Goal: Navigation & Orientation: Find specific page/section

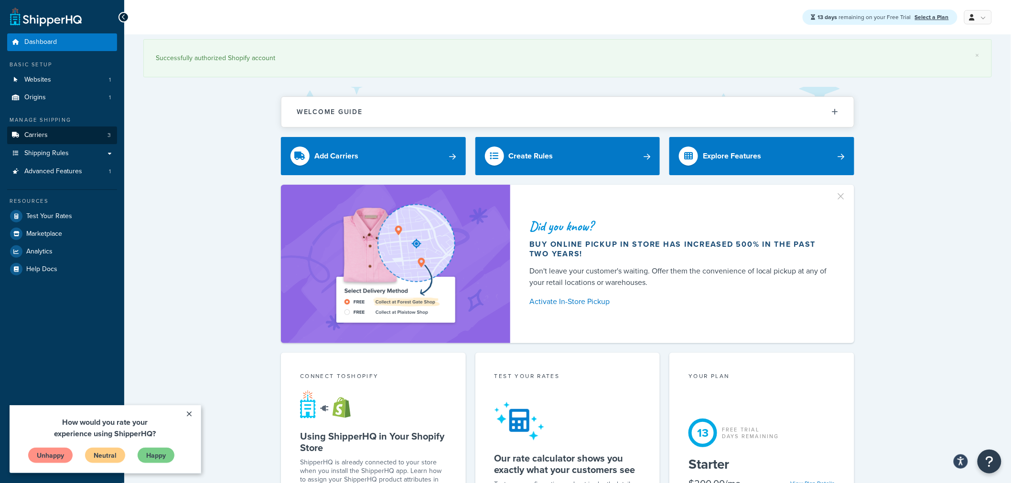
click at [58, 139] on link "Carriers 3" at bounding box center [62, 136] width 110 height 18
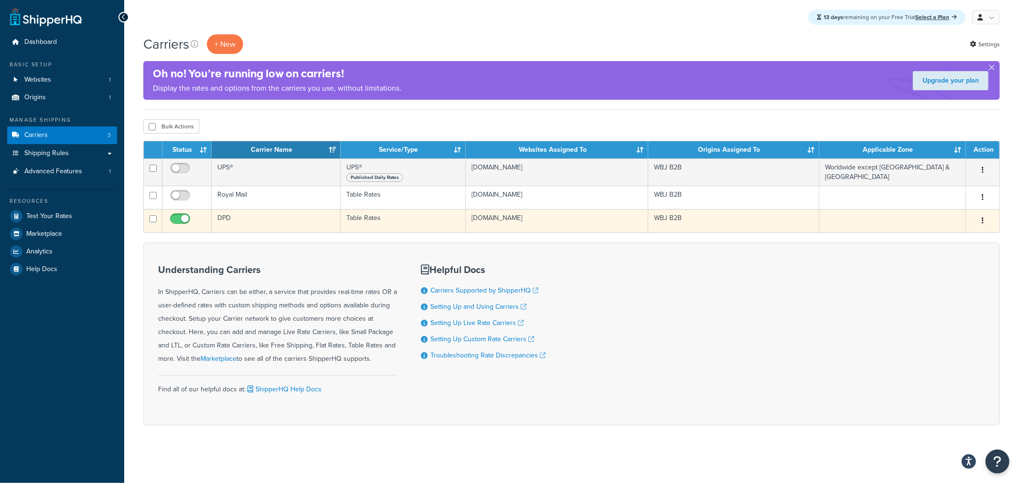
click at [220, 222] on td "DPD" at bounding box center [276, 220] width 129 height 23
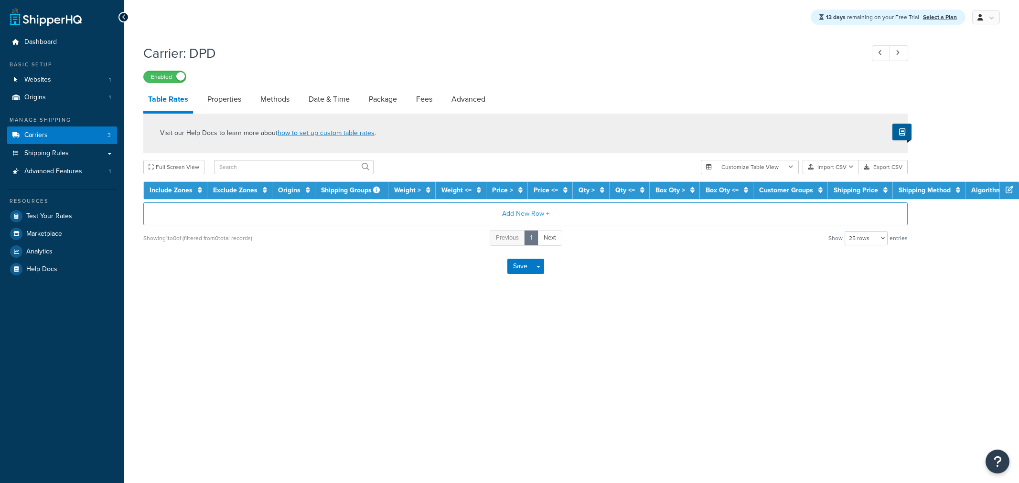
select select "25"
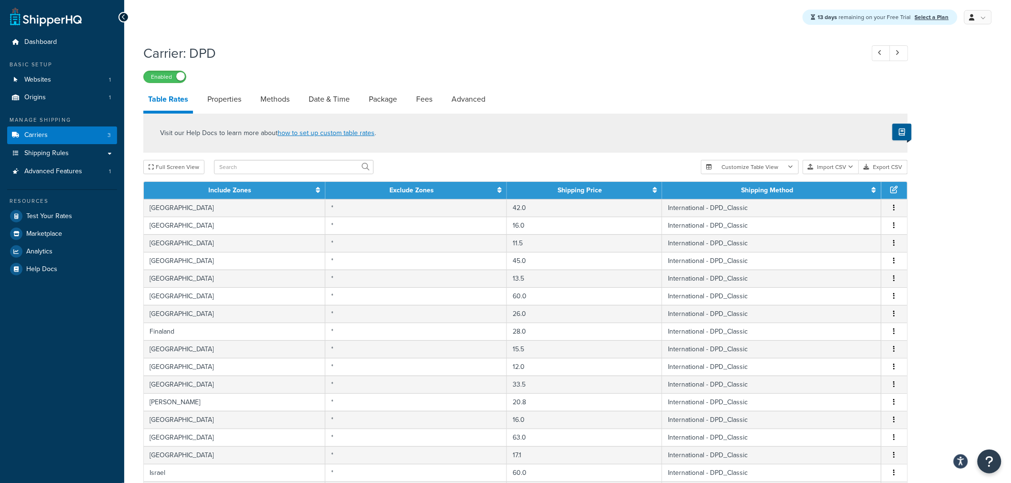
click at [55, 20] on link at bounding box center [46, 16] width 72 height 19
click at [51, 48] on link "Dashboard" at bounding box center [62, 42] width 110 height 18
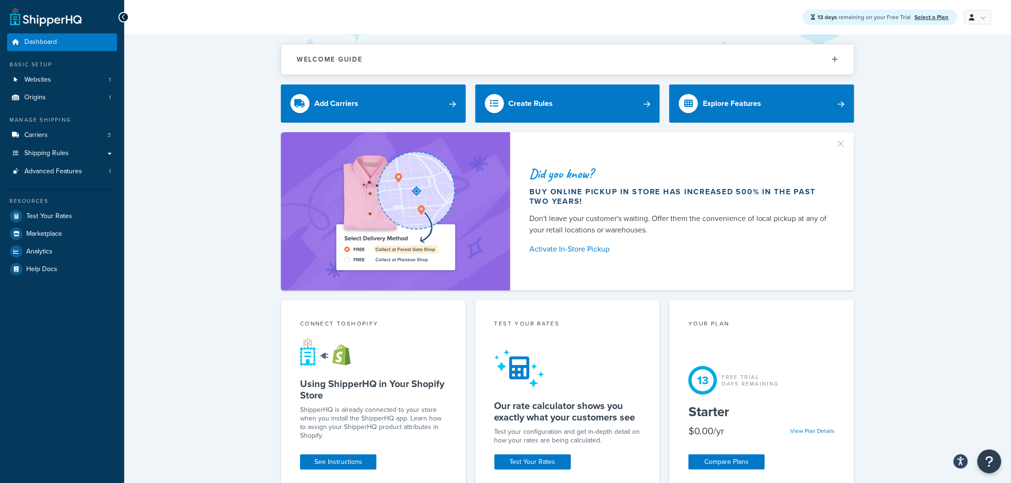
click at [51, 48] on link "Dashboard" at bounding box center [62, 42] width 110 height 18
click at [74, 22] on link at bounding box center [46, 16] width 72 height 19
